Goal: Information Seeking & Learning: Learn about a topic

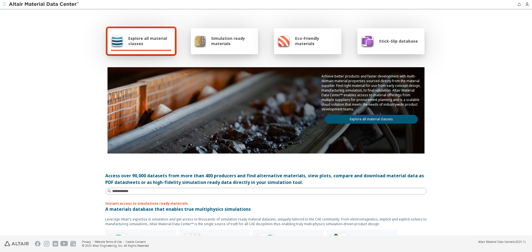
click at [375, 118] on link "Explore all material classes" at bounding box center [371, 119] width 93 height 9
click at [386, 120] on link "Explore all material classes" at bounding box center [371, 119] width 93 height 9
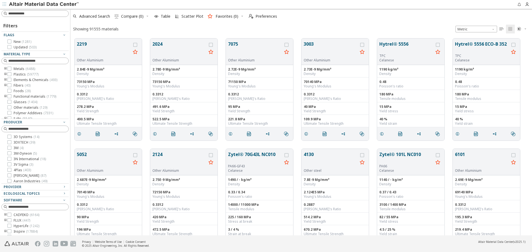
scroll to position [197, 457]
click at [40, 189] on div "Provider" at bounding box center [33, 187] width 58 height 4
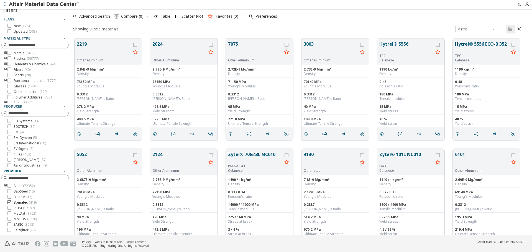
scroll to position [28, 0]
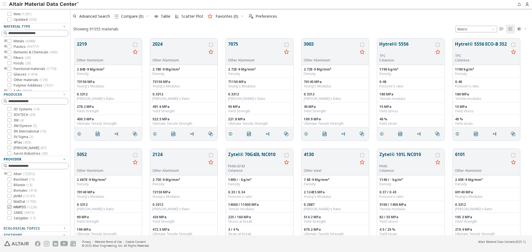
click at [34, 207] on span "( 1226 )" at bounding box center [32, 207] width 10 height 5
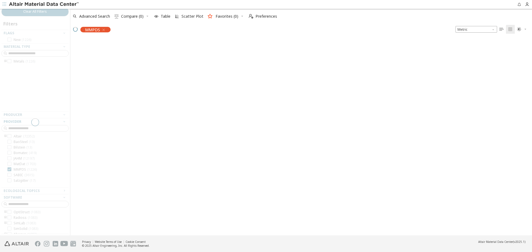
scroll to position [11, 0]
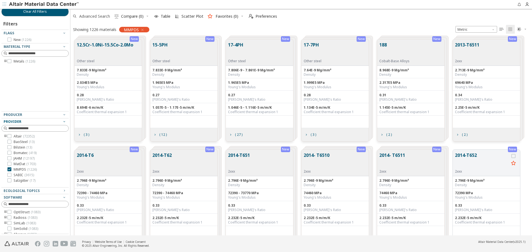
click at [96, 14] on span "Advanced Search" at bounding box center [94, 16] width 31 height 4
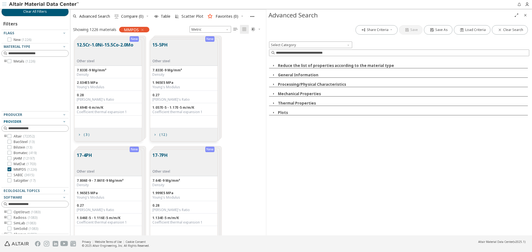
click at [293, 76] on button "General Information" at bounding box center [298, 75] width 40 height 5
click at [293, 84] on button "Designation/Specification" at bounding box center [306, 84] width 51 height 5
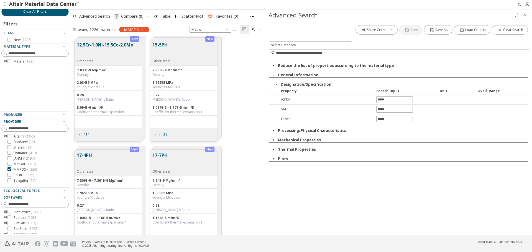
click at [525, 16] on icon "Close" at bounding box center [525, 15] width 4 height 4
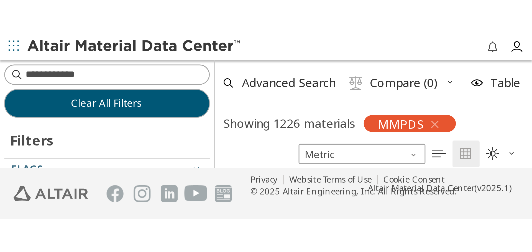
scroll to position [196, 457]
